Goal: Check status: Check status

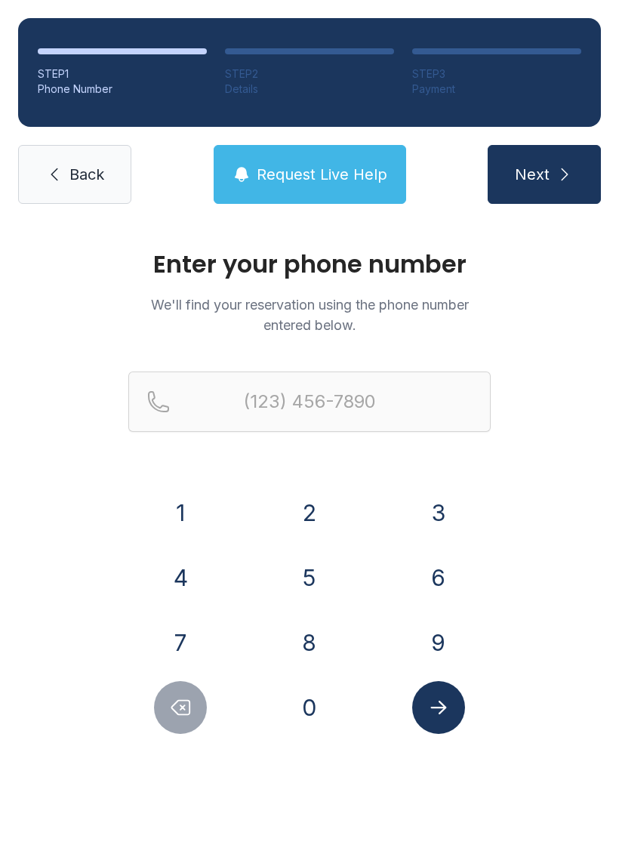
click at [438, 524] on button "3" at bounding box center [438, 512] width 53 height 53
click at [334, 699] on button "0" at bounding box center [309, 707] width 53 height 53
click at [327, 579] on button "5" at bounding box center [309, 577] width 53 height 53
click at [326, 628] on button "8" at bounding box center [309, 642] width 53 height 53
click at [200, 585] on button "4" at bounding box center [180, 577] width 53 height 53
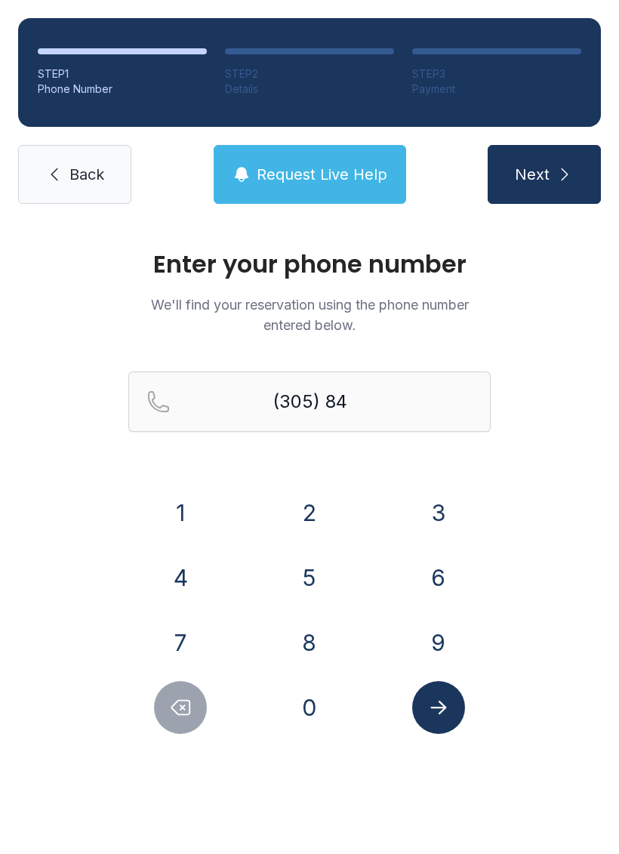
click at [321, 515] on button "2" at bounding box center [309, 512] width 53 height 53
click at [193, 582] on button "4" at bounding box center [180, 577] width 53 height 53
click at [186, 584] on button "4" at bounding box center [180, 577] width 53 height 53
click at [461, 577] on button "6" at bounding box center [438, 577] width 53 height 53
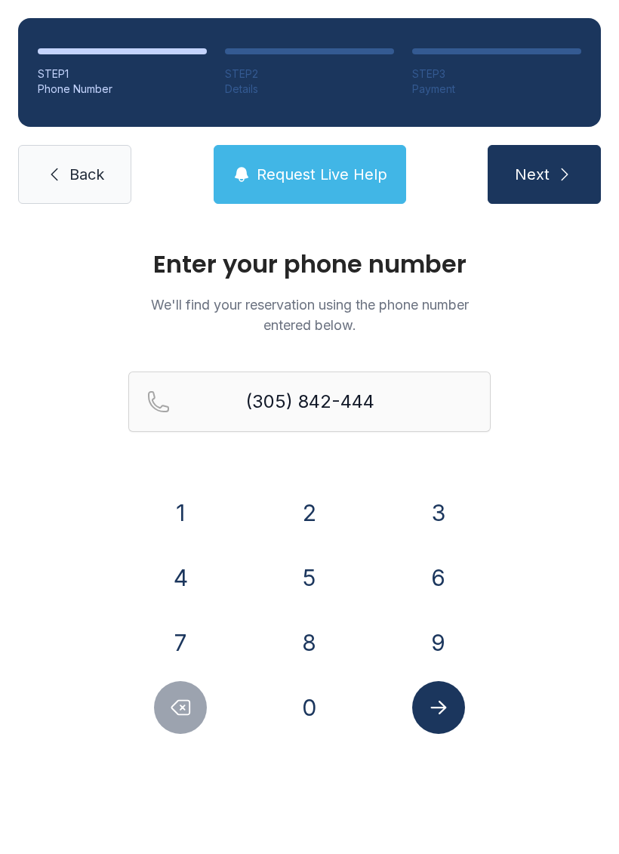
type input "[PHONE_NUMBER]"
click at [447, 710] on icon "Submit lookup form" at bounding box center [439, 707] width 23 height 23
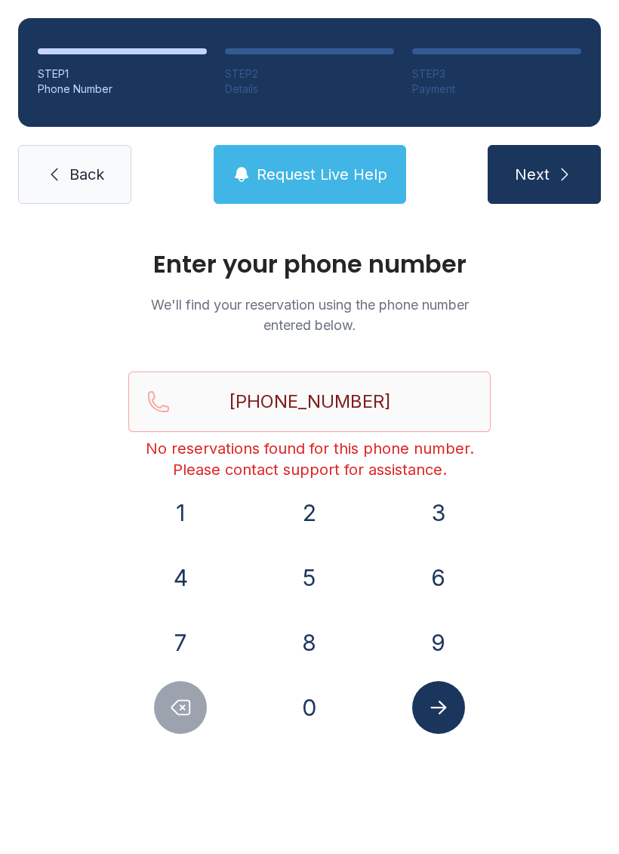
click at [82, 155] on link "Back" at bounding box center [74, 174] width 113 height 59
